Goal: Entertainment & Leisure: Consume media (video, audio)

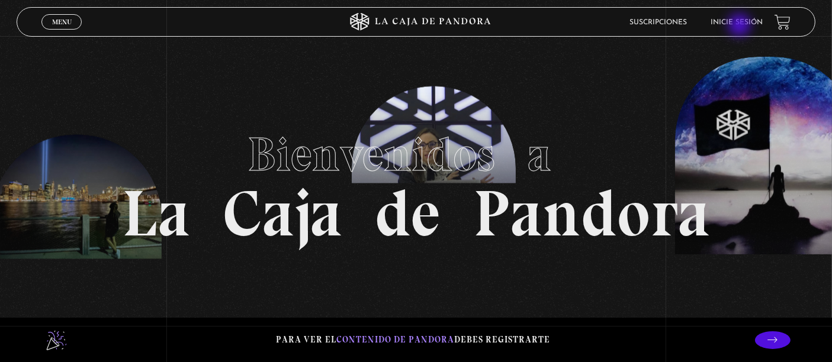
click at [741, 26] on link "Inicie sesión" at bounding box center [737, 22] width 52 height 7
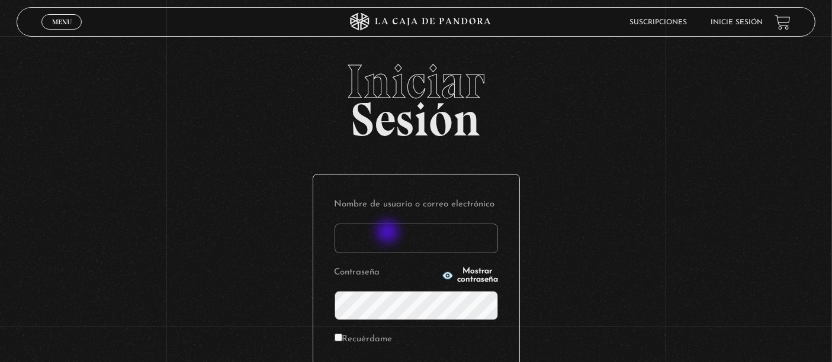
click at [389, 233] on input "Nombre de usuario o correo electrónico" at bounding box center [416, 239] width 163 height 30
type input "ematamoros1989@hotmail.com"
click at [457, 277] on span "Mostrar contraseña" at bounding box center [477, 276] width 41 height 17
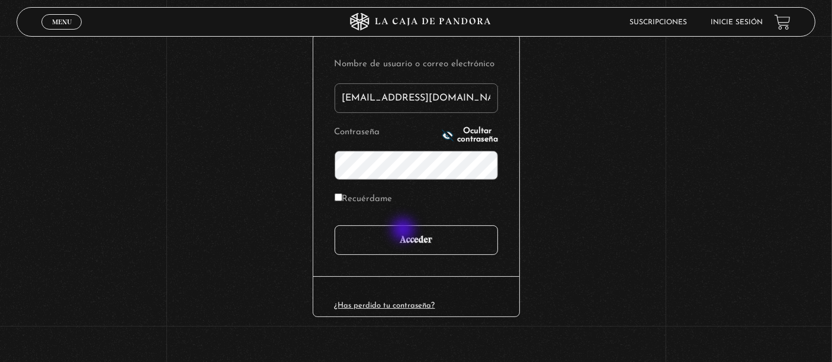
click at [404, 231] on input "Acceder" at bounding box center [416, 241] width 163 height 30
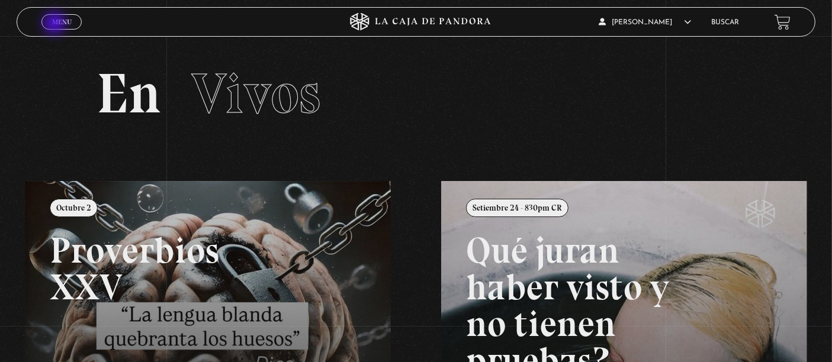
click at [56, 24] on span "Menu" at bounding box center [62, 21] width 20 height 7
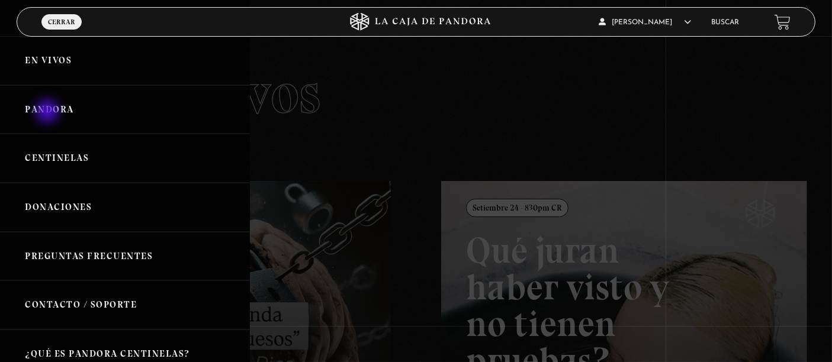
click at [49, 113] on link "Pandora" at bounding box center [125, 109] width 250 height 49
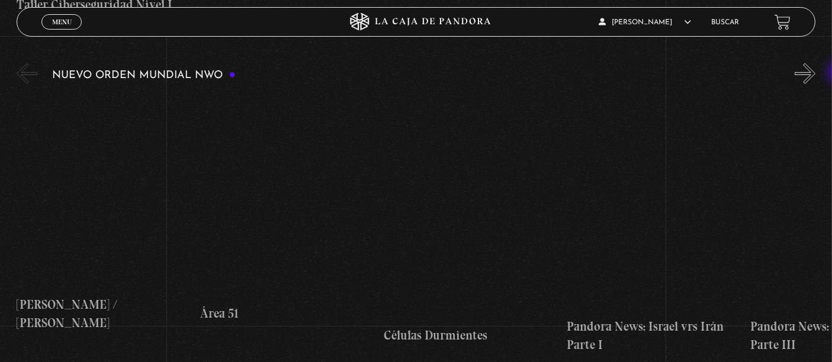
scroll to position [823, 0]
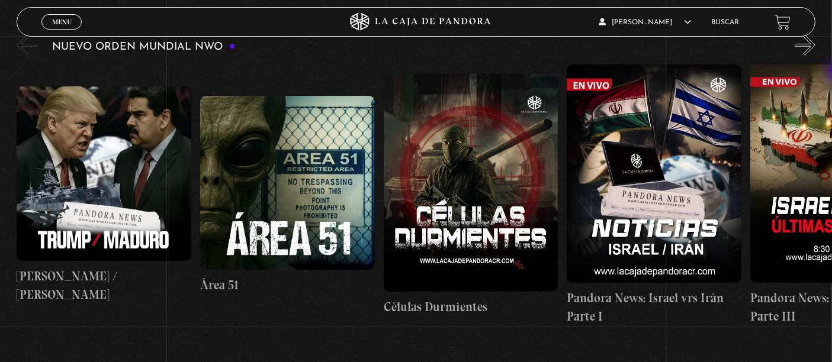
drag, startPoint x: 839, startPoint y: 23, endPoint x: 841, endPoint y: 73, distance: 51.0
click at [57, 181] on figure at bounding box center [104, 173] width 175 height 175
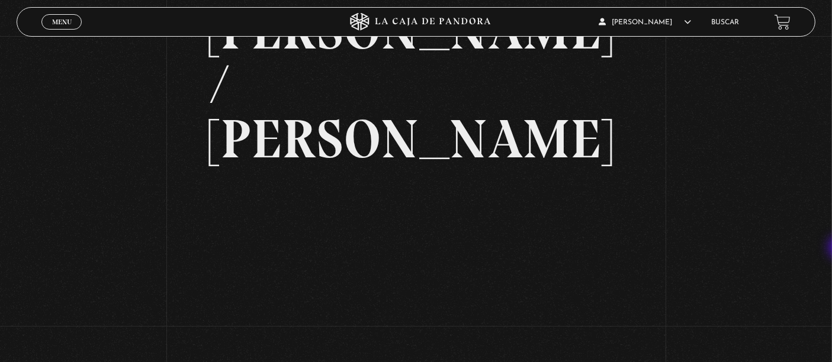
scroll to position [92, 0]
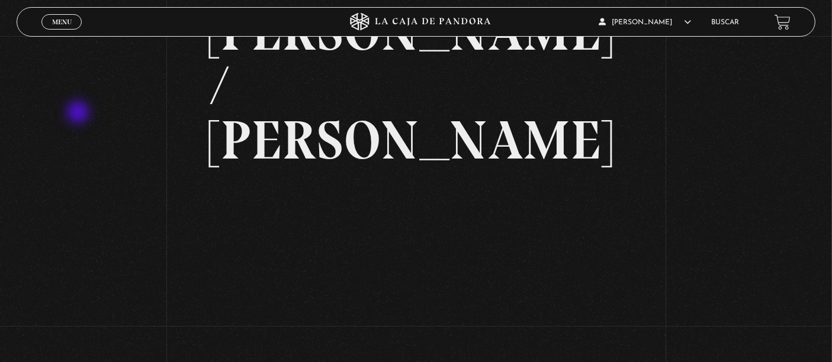
click at [79, 114] on div "Volver [DATE] [PERSON_NAME] / [GEOGRAPHIC_DATA] WhatsApp Twitter Messenger Email" at bounding box center [416, 208] width 832 height 529
